Goal: Check status: Check status

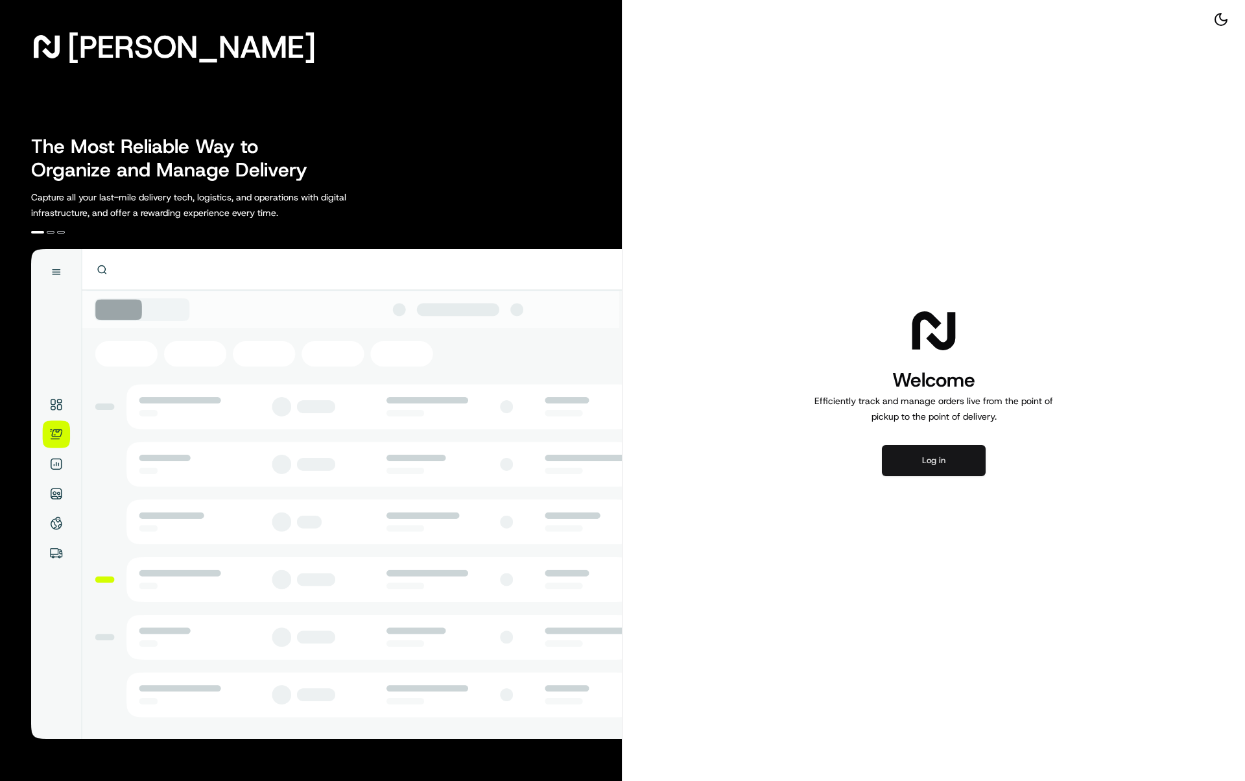
click at [903, 446] on button "Log in" at bounding box center [934, 460] width 104 height 31
